Goal: Register for event/course

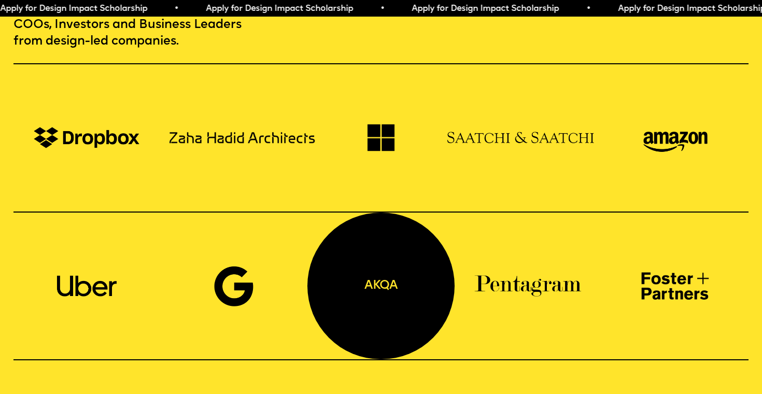
scroll to position [524, 0]
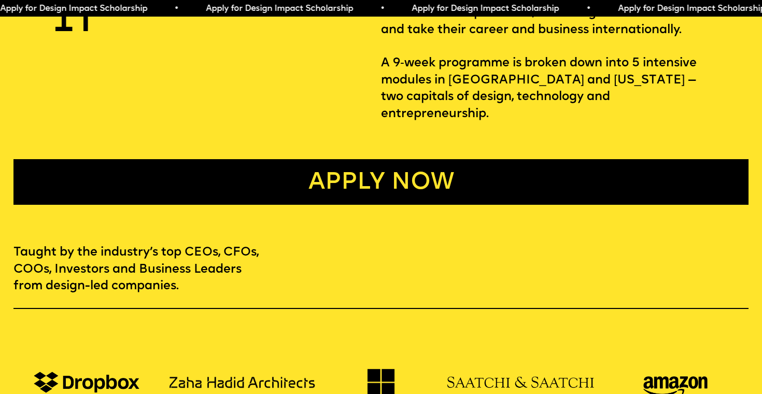
click at [301, 178] on link "Apply now" at bounding box center [381, 182] width 736 height 46
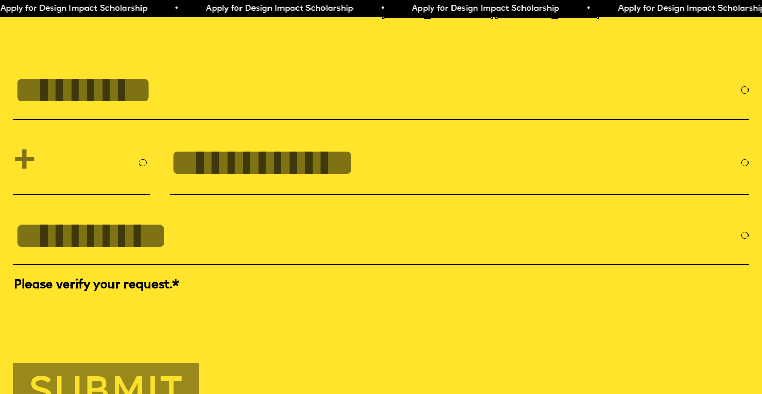
scroll to position [3501, 0]
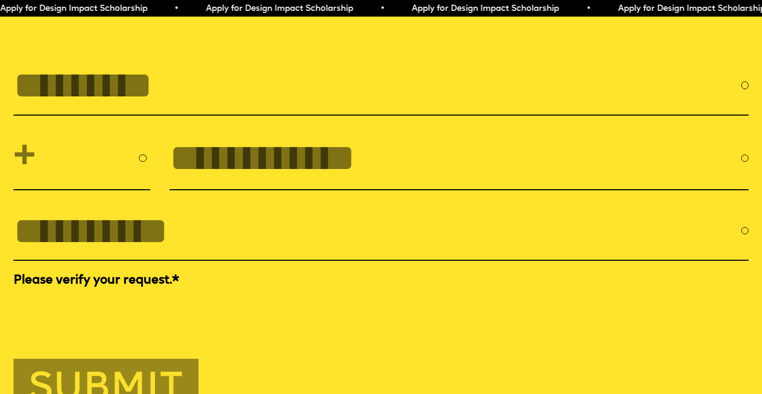
click at [196, 9] on span "Apply for Design Impact Scholarship • Apply for Design Impact Scholarship • App…" at bounding box center [515, 9] width 1031 height 8
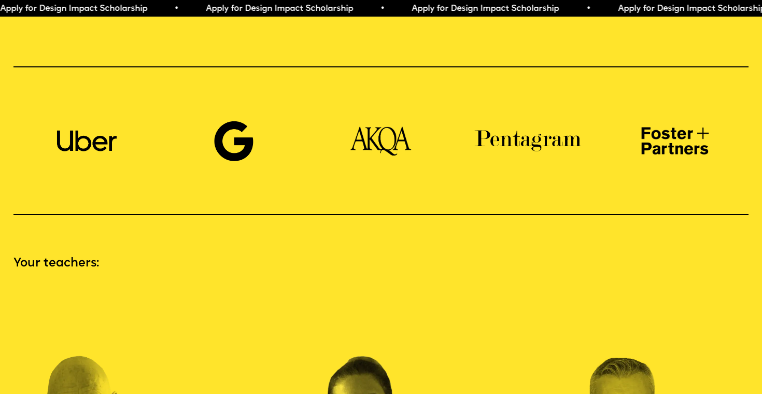
scroll to position [0, 0]
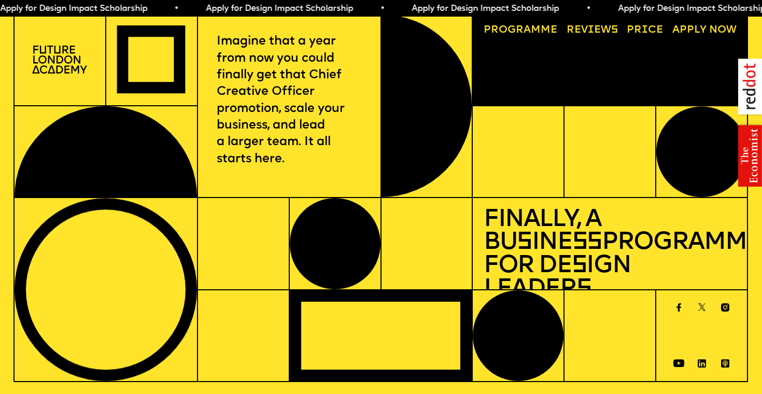
click at [199, 11] on span "Apply for Design Impact Scholarship • Apply for Design Impact Scholarship • App…" at bounding box center [515, 9] width 1031 height 8
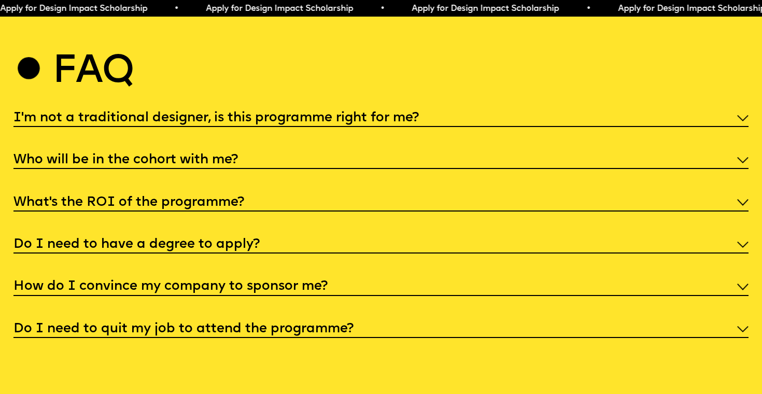
scroll to position [4292, 0]
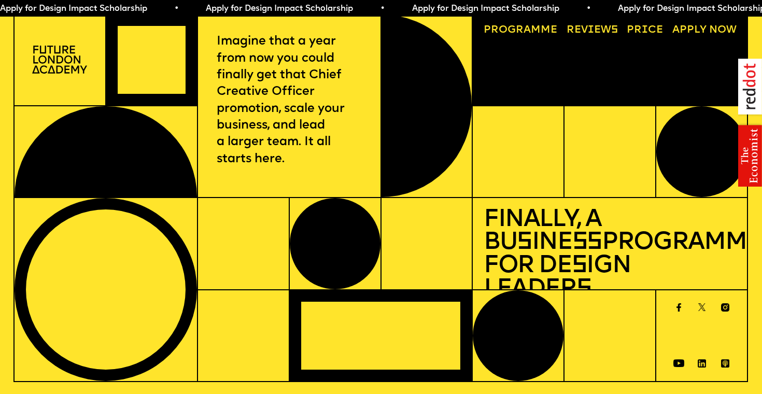
click at [637, 7] on span "Apply for Design Impact Scholarship • Apply for Design Impact Scholarship • App…" at bounding box center [514, 9] width 1031 height 8
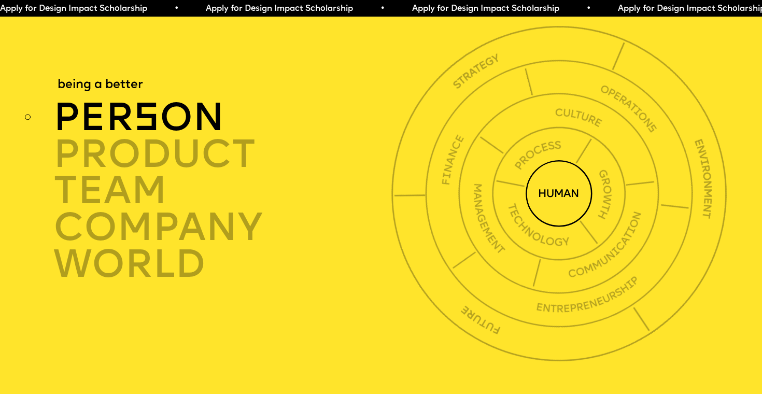
scroll to position [2710, 0]
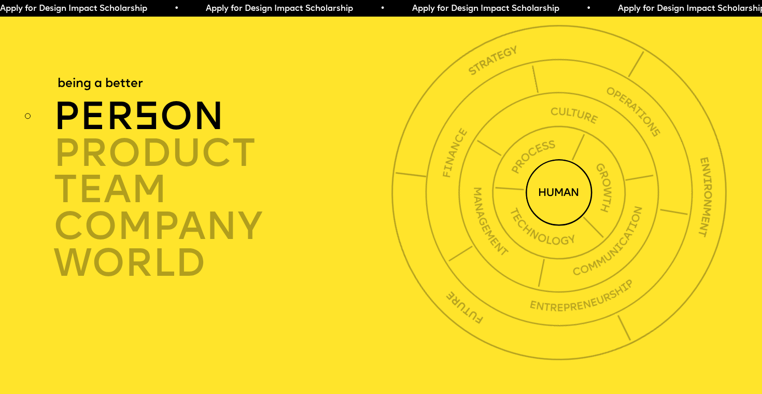
click at [405, 170] on img at bounding box center [559, 192] width 449 height 449
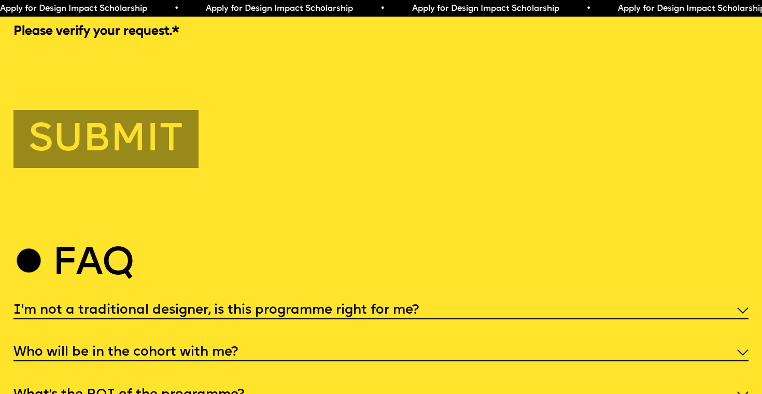
scroll to position [3974, 0]
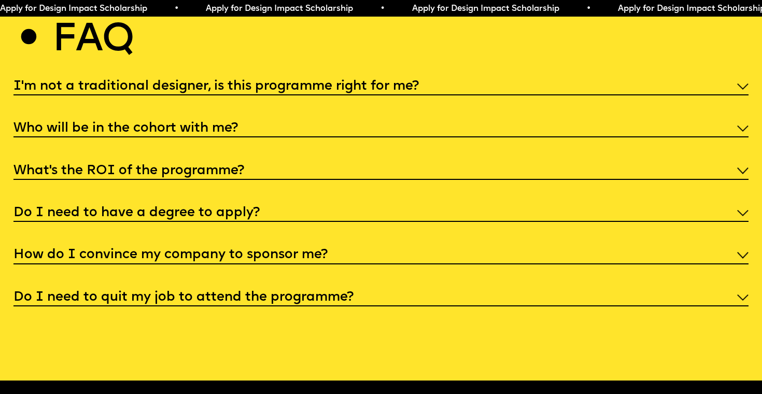
click at [264, 204] on div "Do I need to have a degree to apply?" at bounding box center [381, 212] width 736 height 19
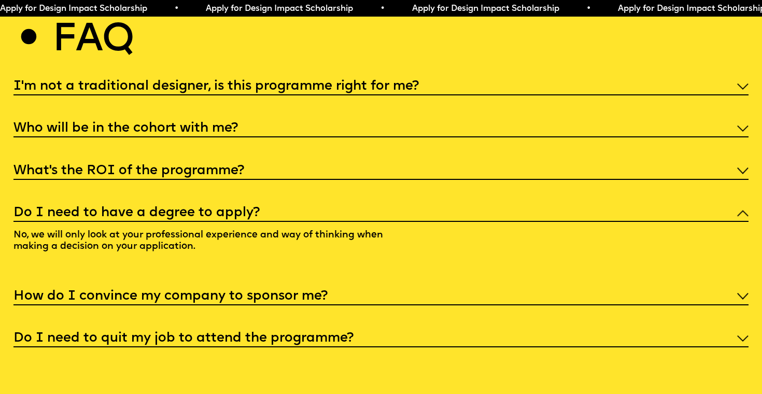
click at [277, 292] on h5 "How do I convince my company to sponsor me?" at bounding box center [170, 297] width 314 height 10
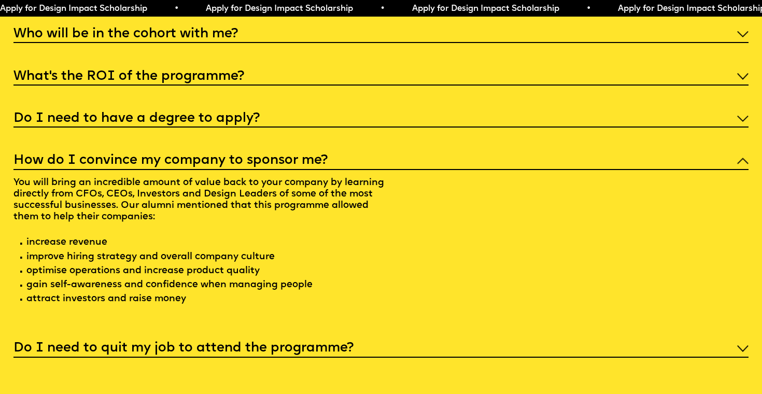
scroll to position [4069, 0]
click at [277, 338] on div "Do I need to quit my job to attend the programme?" at bounding box center [381, 347] width 736 height 19
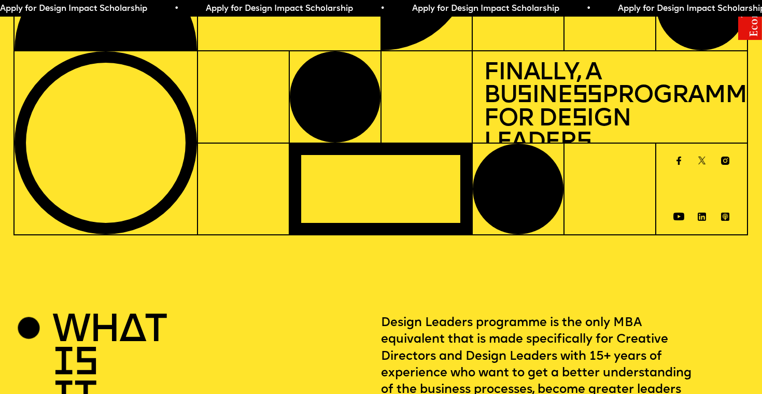
scroll to position [0, 0]
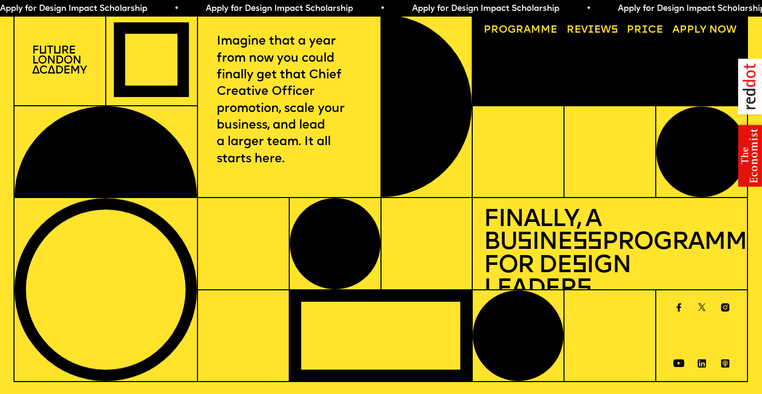
click at [607, 29] on link "Reviews" at bounding box center [592, 30] width 62 height 21
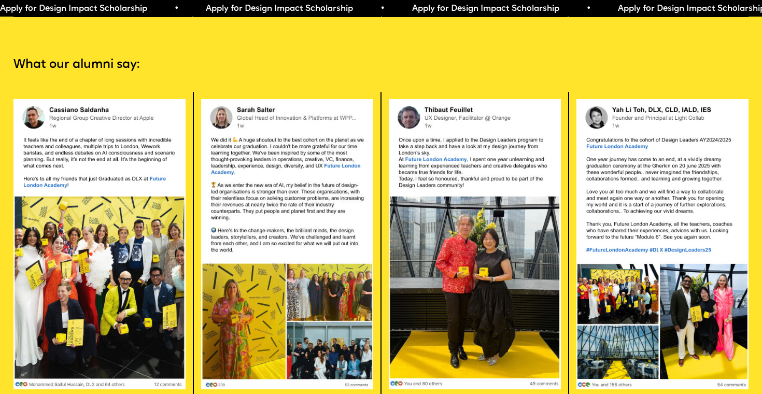
scroll to position [2107, 0]
